Goal: Task Accomplishment & Management: Use online tool/utility

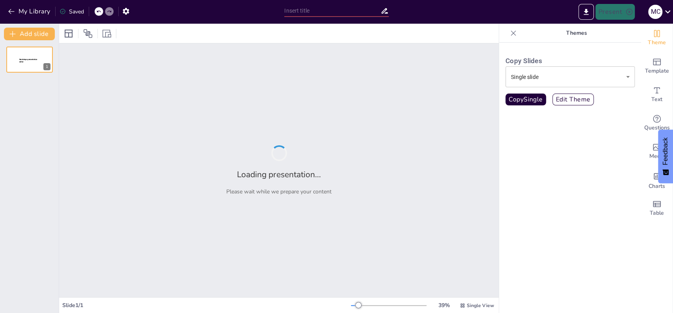
type input "Economische Groei en Oorlog: De Paradox van de Gouden Eeuw"
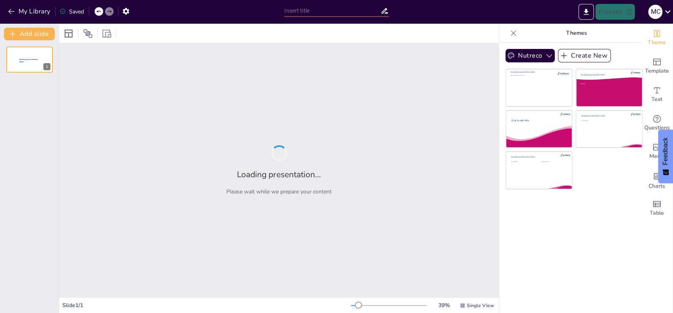
type input "Economische Groei en Oorlog: De Paradox van de Gouden Eeuw"
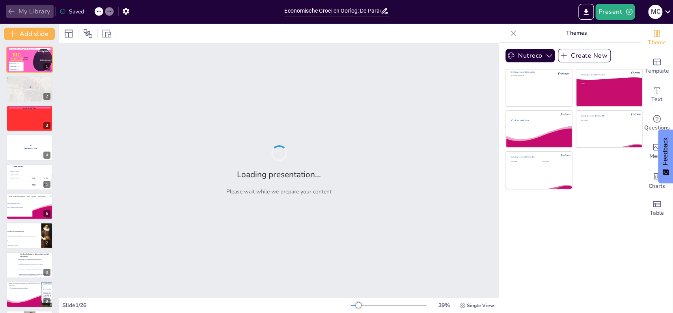
click at [35, 12] on button "My Library" at bounding box center [30, 11] width 48 height 13
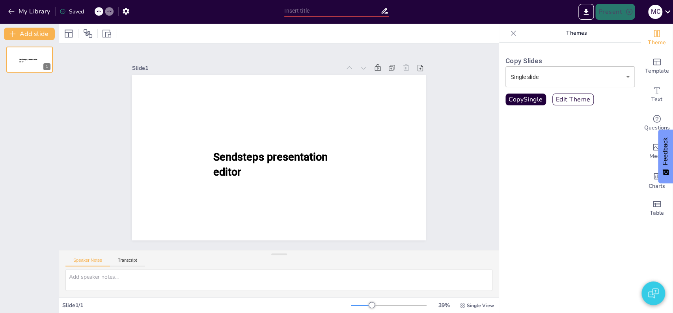
type input "test i"
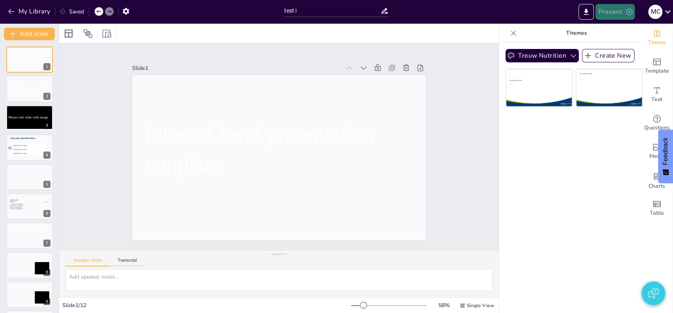
click at [612, 12] on button "Present" at bounding box center [614, 12] width 39 height 16
click at [617, 45] on li "Play presentation" at bounding box center [627, 48] width 63 height 13
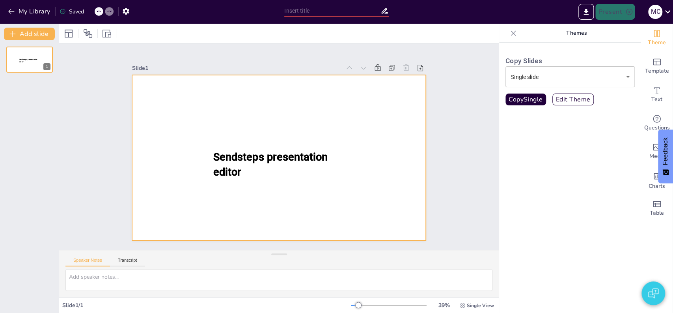
type input "test i"
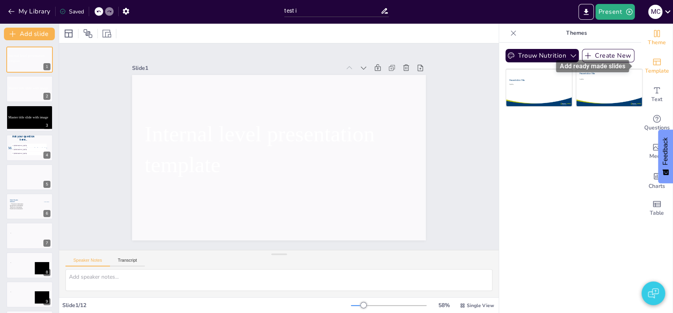
click at [657, 67] on span "Template" at bounding box center [657, 71] width 24 height 9
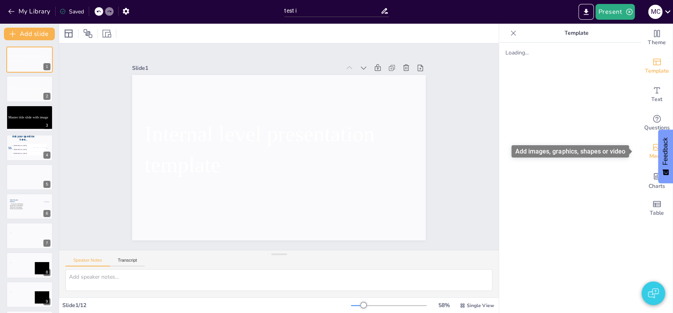
click at [649, 152] on span "Media" at bounding box center [656, 156] width 15 height 9
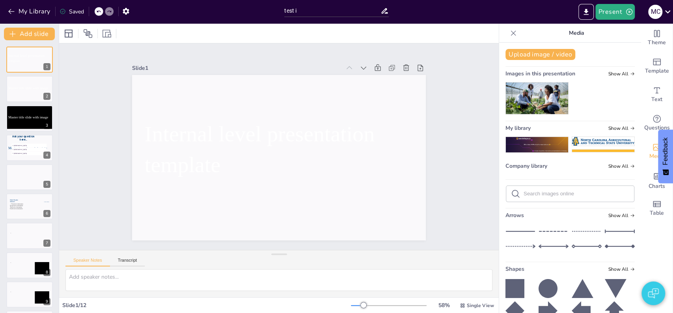
click at [555, 190] on input "text" at bounding box center [577, 193] width 106 height 6
type input "tree"
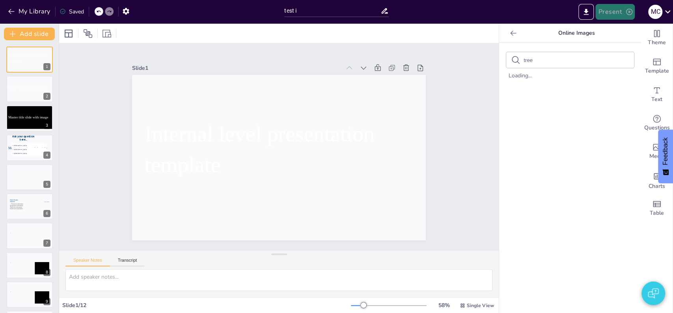
click at [609, 13] on button "Present" at bounding box center [614, 12] width 39 height 16
click at [607, 47] on li "Play presentation" at bounding box center [627, 48] width 63 height 13
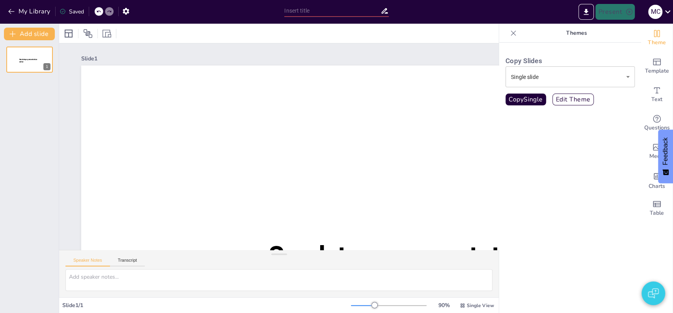
type input "test i"
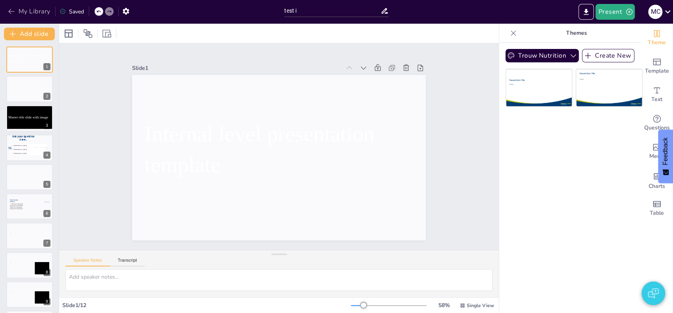
click at [23, 11] on button "My Library" at bounding box center [30, 11] width 48 height 13
